Goal: Find specific fact: Find specific fact

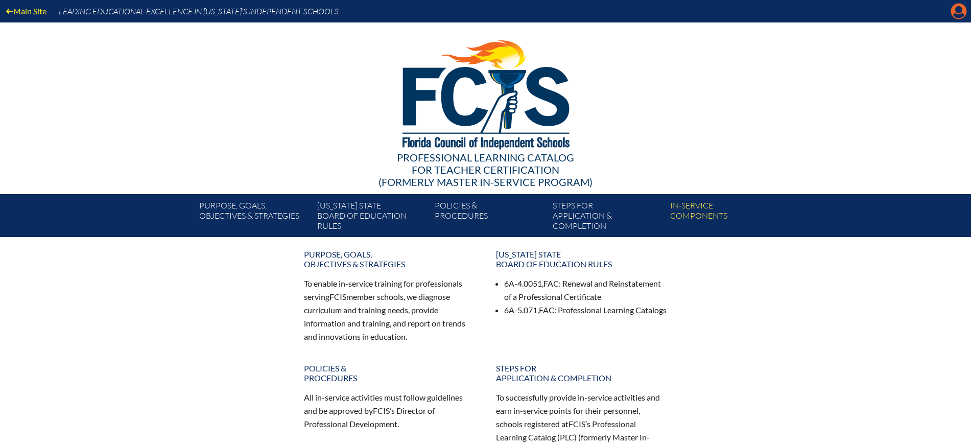
click at [963, 13] on icon "Manage Account" at bounding box center [959, 11] width 16 height 16
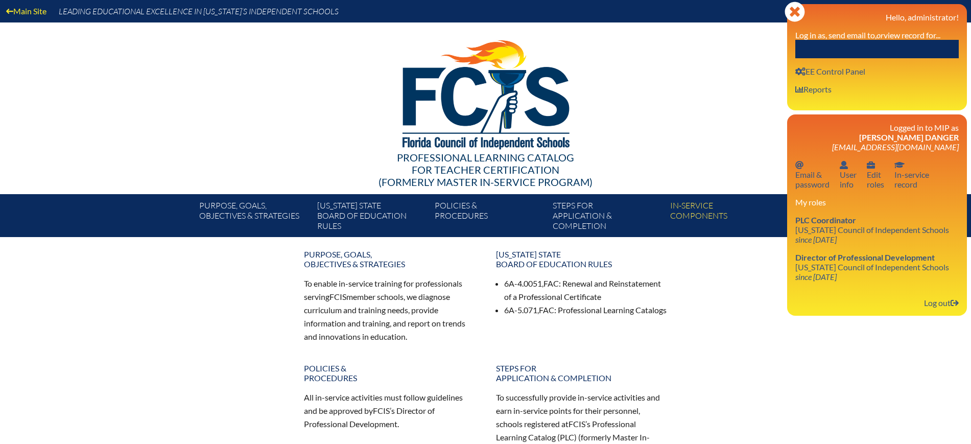
click at [912, 44] on input "text" at bounding box center [876, 49] width 163 height 18
paste input "Casey Blumenthal"
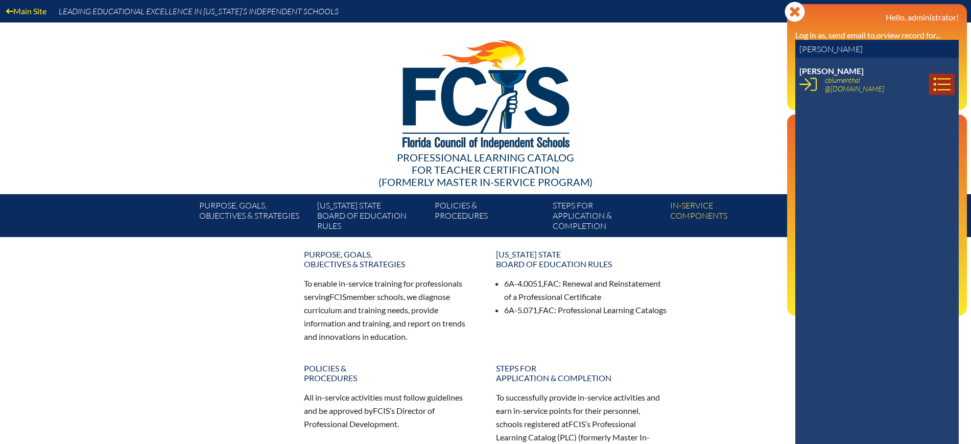
type input "Casey Blumenthal"
click at [933, 80] on icon at bounding box center [941, 84] width 17 height 17
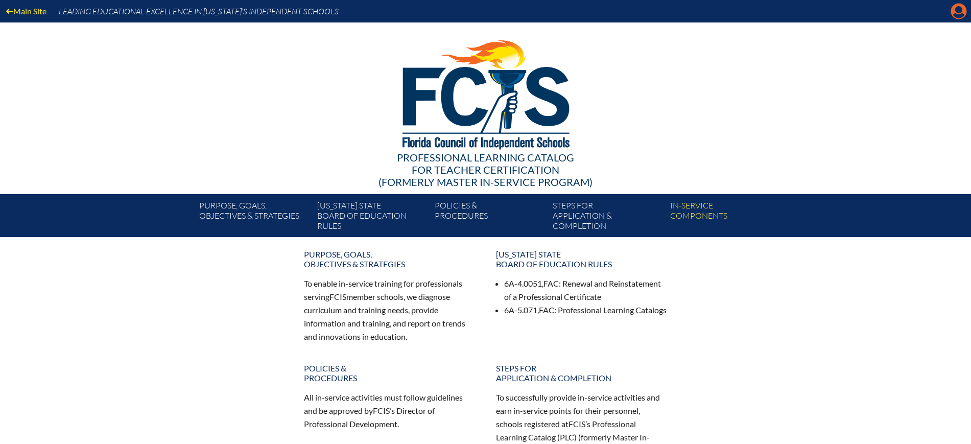
click at [958, 12] on icon "Manage Account" at bounding box center [959, 11] width 16 height 16
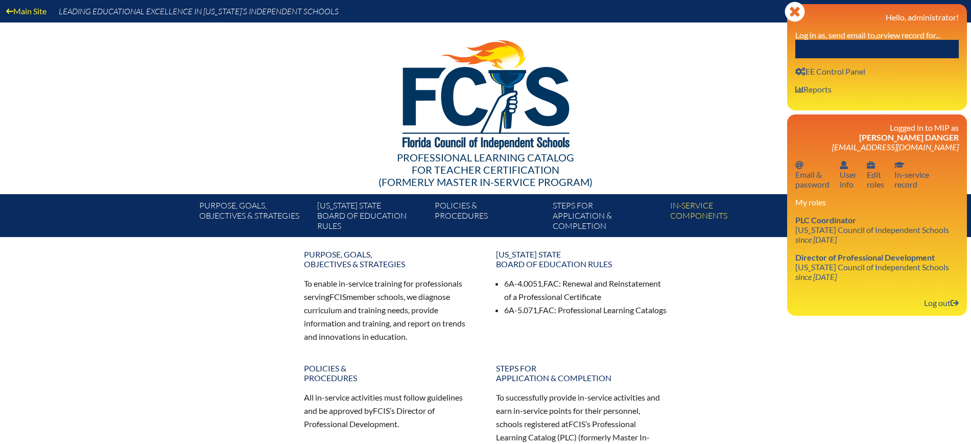
click at [901, 36] on label "Log in as, send email to, or view record for..." at bounding box center [867, 35] width 145 height 10
click at [902, 47] on input "text" at bounding box center [876, 49] width 163 height 18
paste input "Casey Blumenthal"
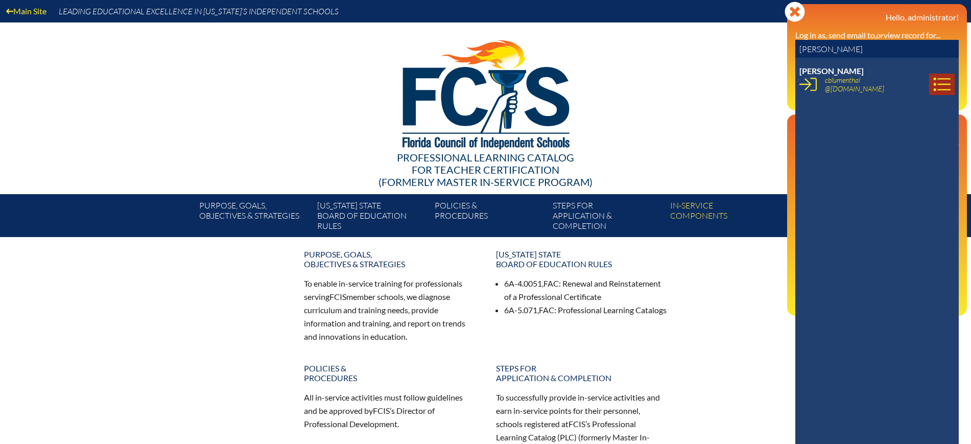
type input "[PERSON_NAME]"
click at [935, 79] on icon at bounding box center [941, 84] width 17 height 17
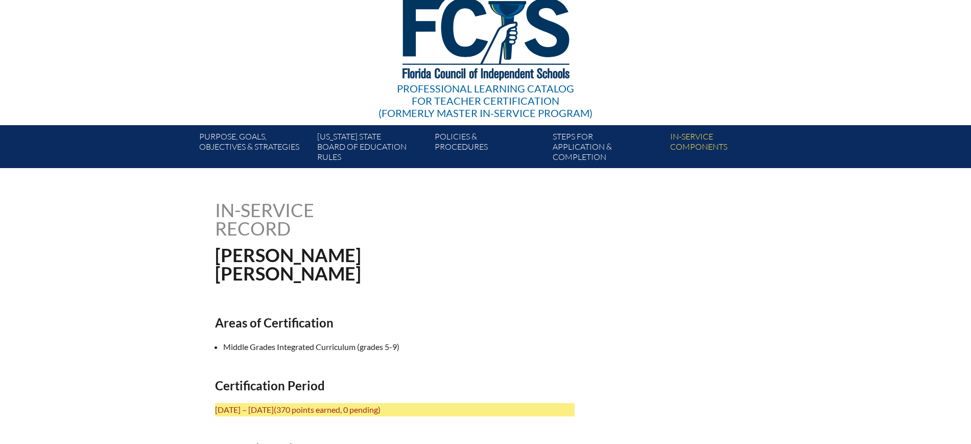
scroll to position [319, 0]
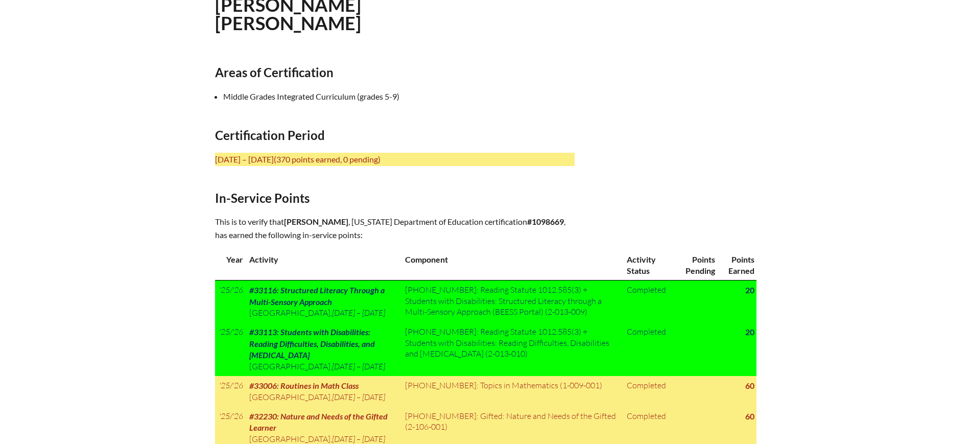
drag, startPoint x: 373, startPoint y: 218, endPoint x: 292, endPoint y: 218, distance: 80.7
click at [286, 220] on p "This is to verify that Casey Blumenthal , Florida Department of Education certi…" at bounding box center [395, 228] width 360 height 27
copy p "Casey Blumenthal ,"
click at [544, 75] on h2 "Areas of Certification" at bounding box center [395, 72] width 360 height 15
drag, startPoint x: 420, startPoint y: 229, endPoint x: 383, endPoint y: 229, distance: 36.8
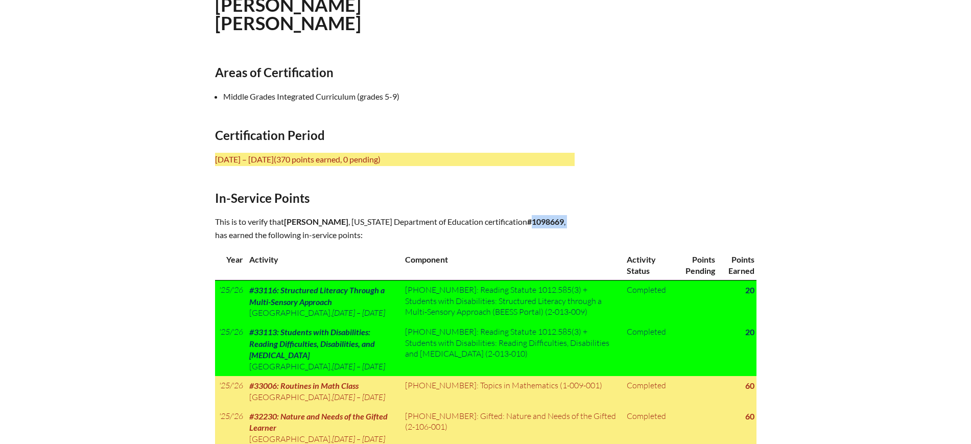
click at [383, 229] on p "This is to verify that Casey Blumenthal , Florida Department of Education certi…" at bounding box center [395, 228] width 360 height 27
copy p "1098669 ,"
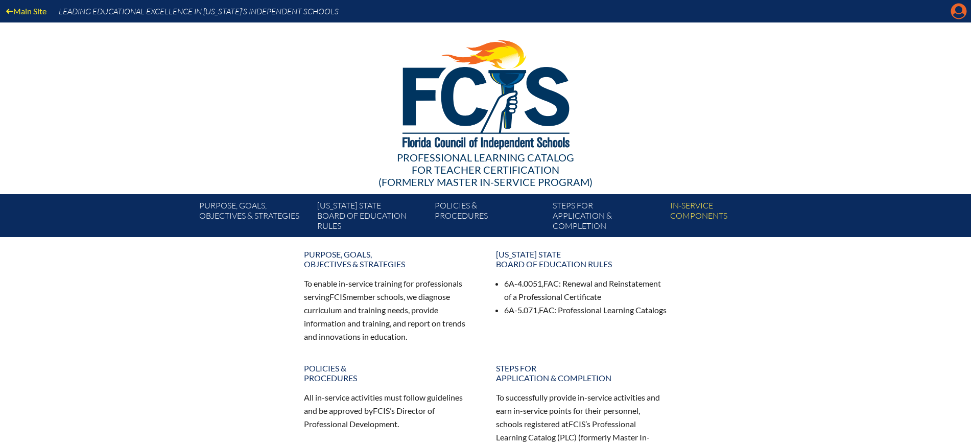
click at [954, 8] on icon at bounding box center [959, 12] width 16 height 16
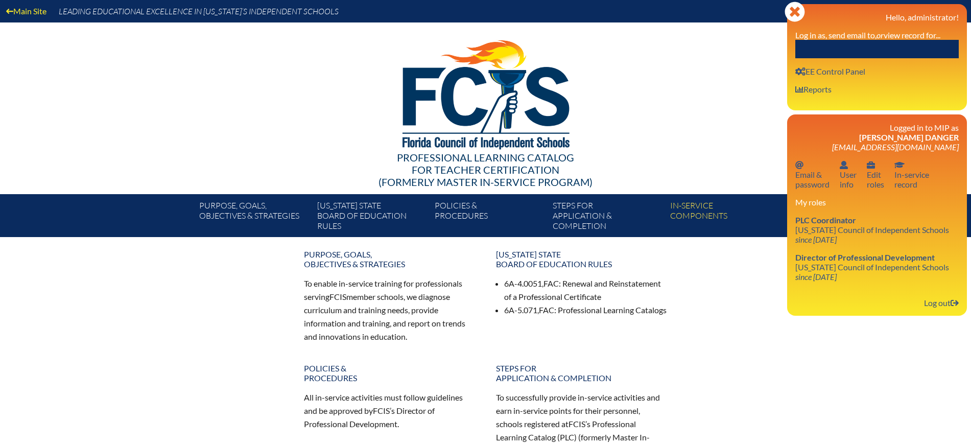
click at [853, 46] on input "text" at bounding box center [876, 49] width 163 height 18
paste input "Casey Blumentha"
type input "Casey Blumentha"
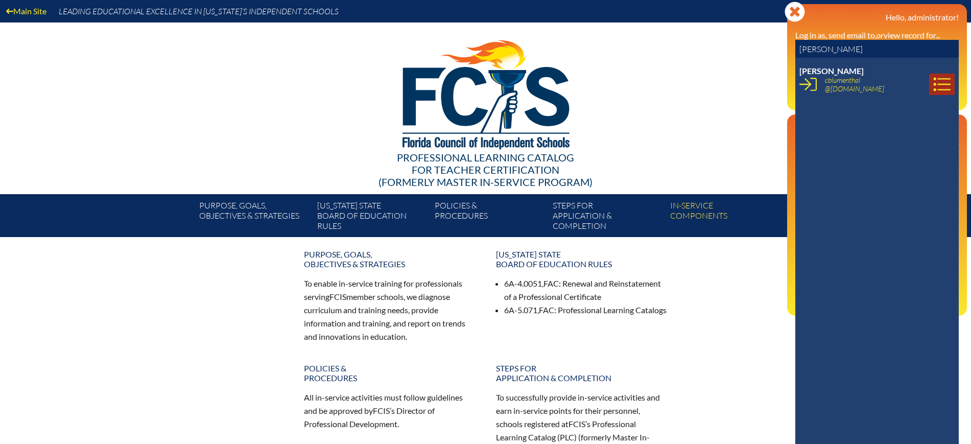
click at [933, 82] on icon at bounding box center [941, 84] width 17 height 17
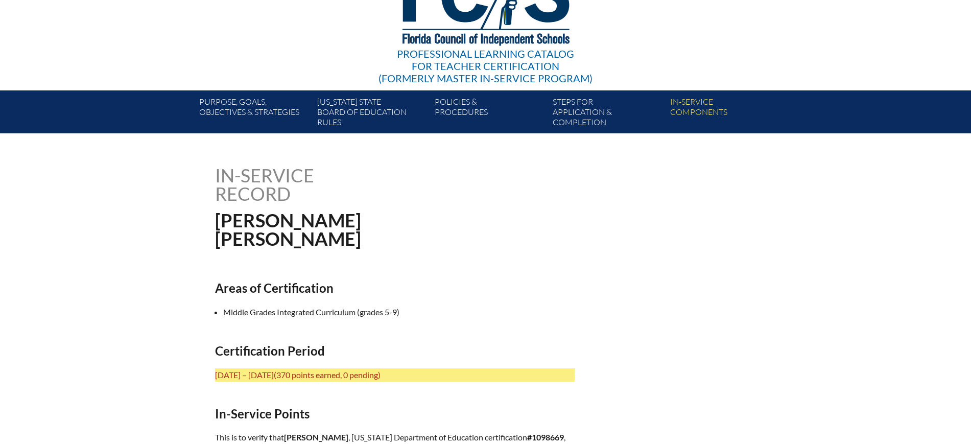
scroll to position [319, 0]
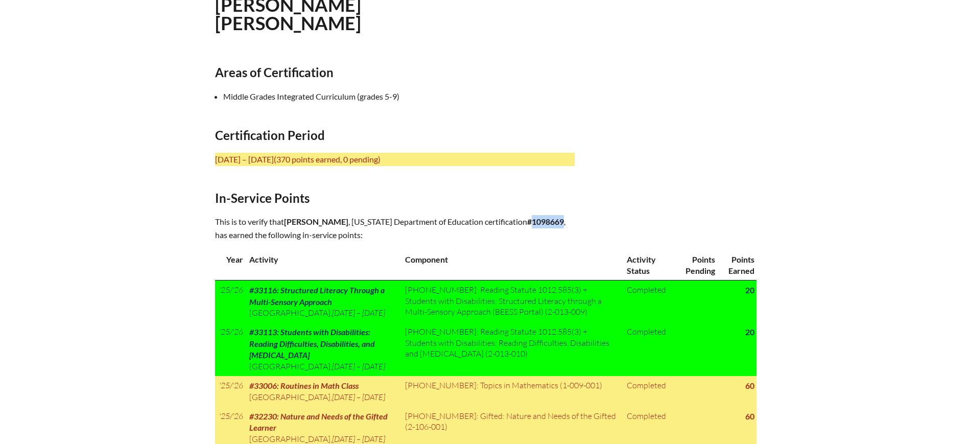
drag, startPoint x: 415, startPoint y: 233, endPoint x: 385, endPoint y: 237, distance: 30.4
click at [527, 226] on b "#1098669" at bounding box center [545, 222] width 37 height 10
copy b "1098669"
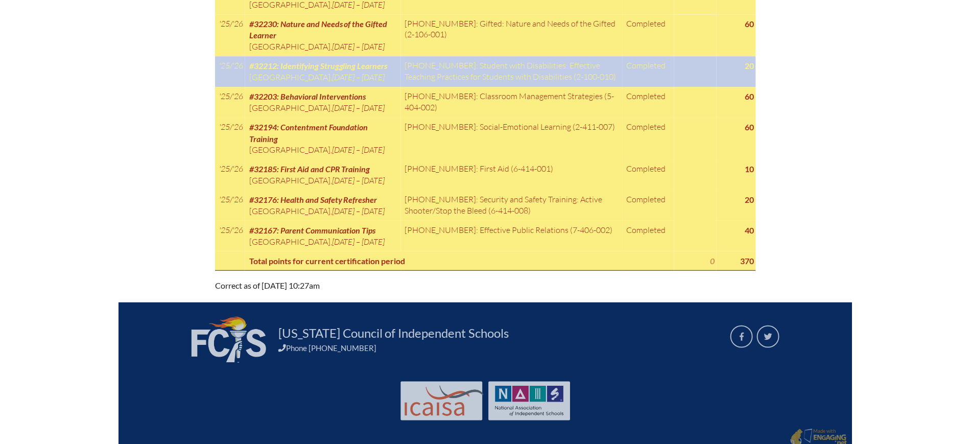
scroll to position [520, 0]
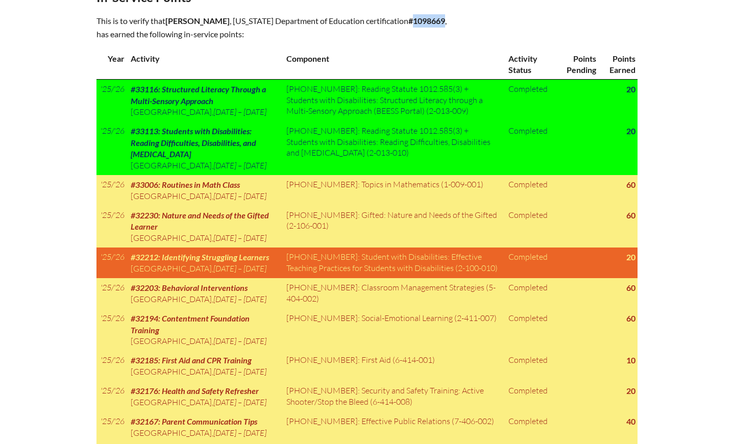
copy b "1098669"
